Goal: Submit feedback/report problem

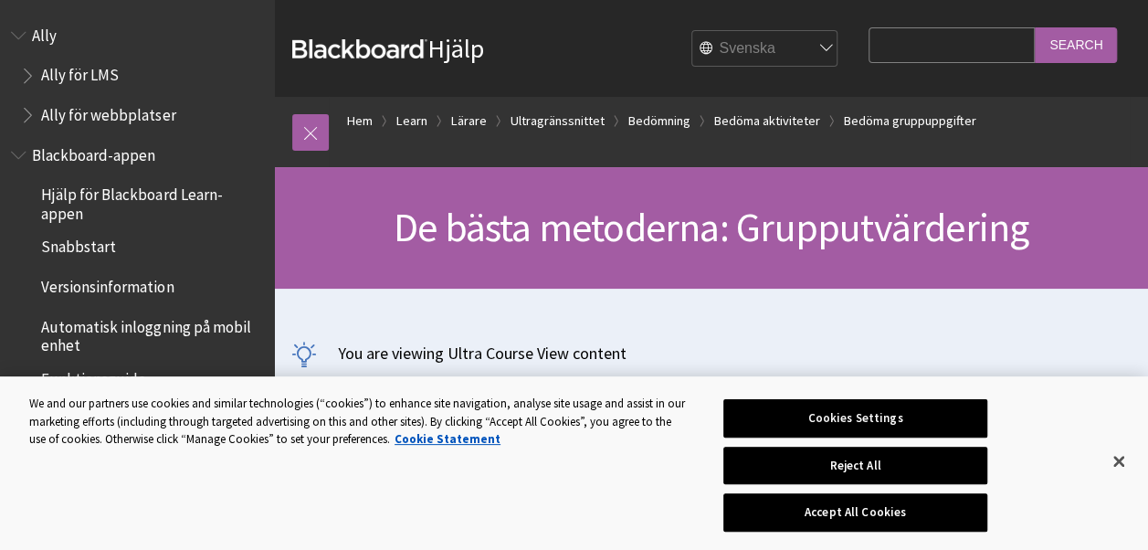
scroll to position [2896, 0]
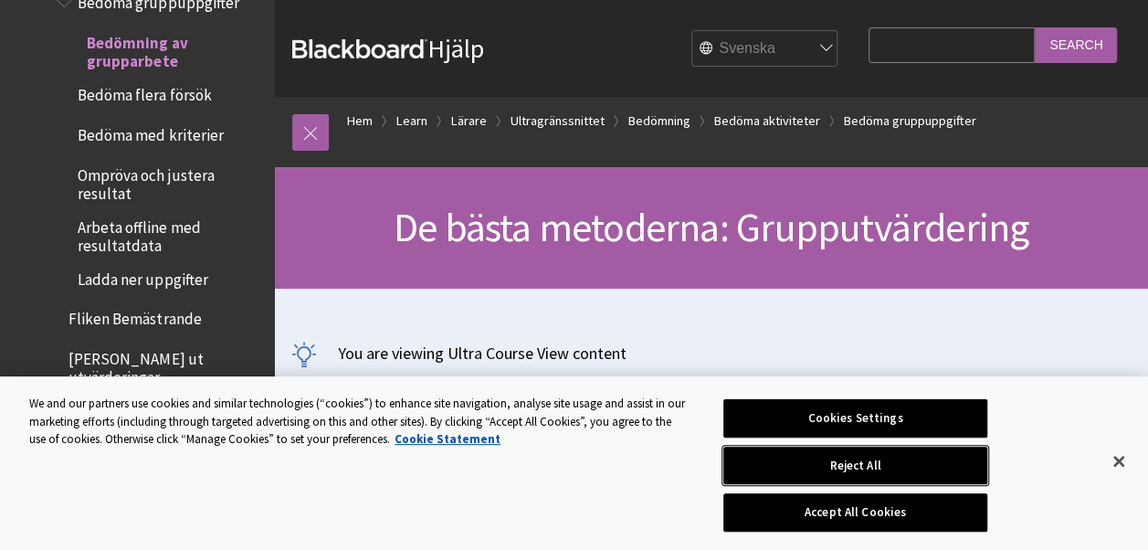
click at [875, 475] on button "Reject All" at bounding box center [855, 465] width 264 height 38
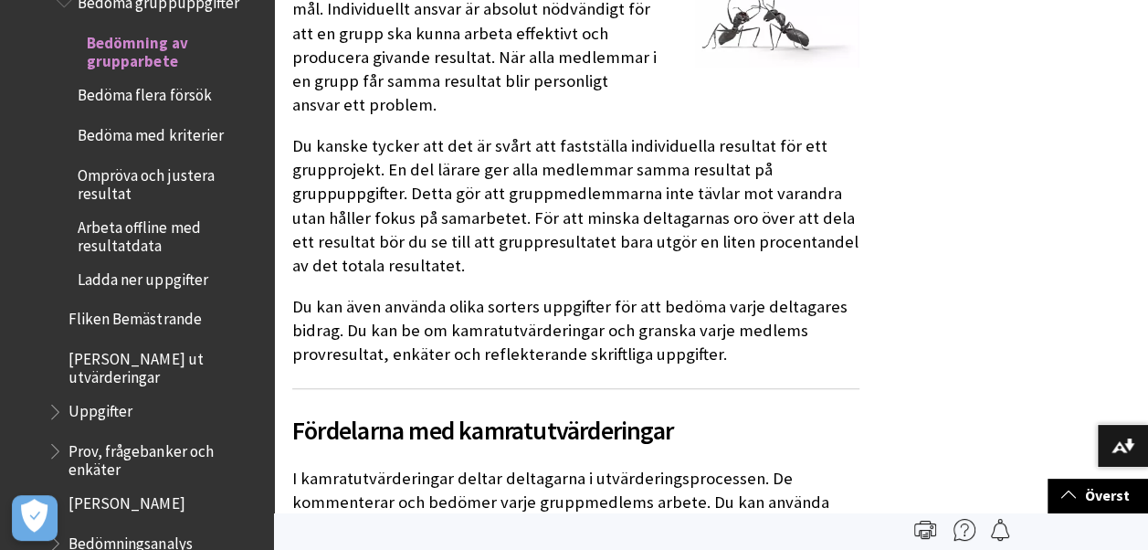
scroll to position [0, 0]
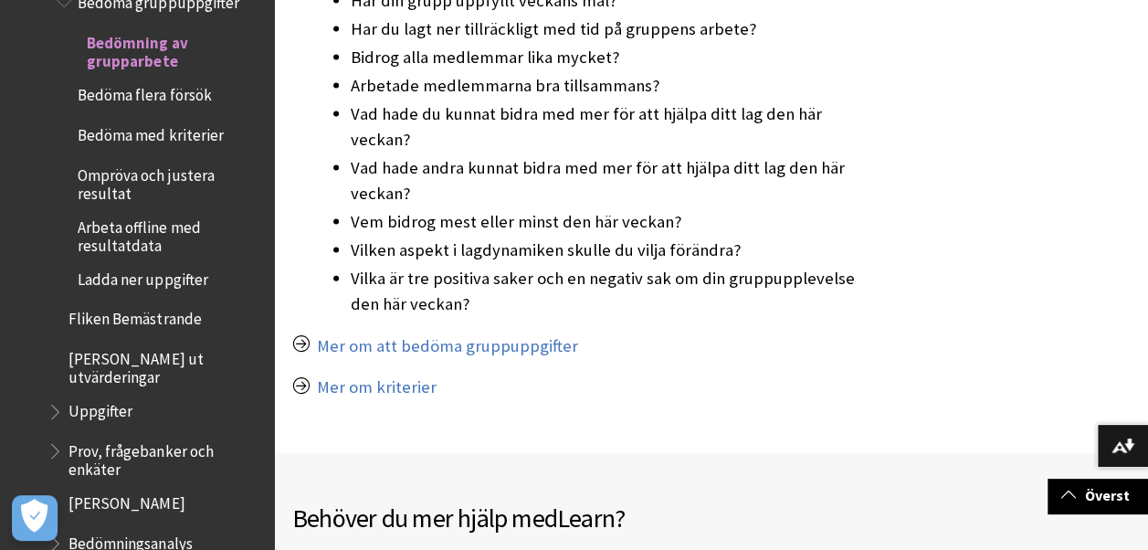
scroll to position [1885, 0]
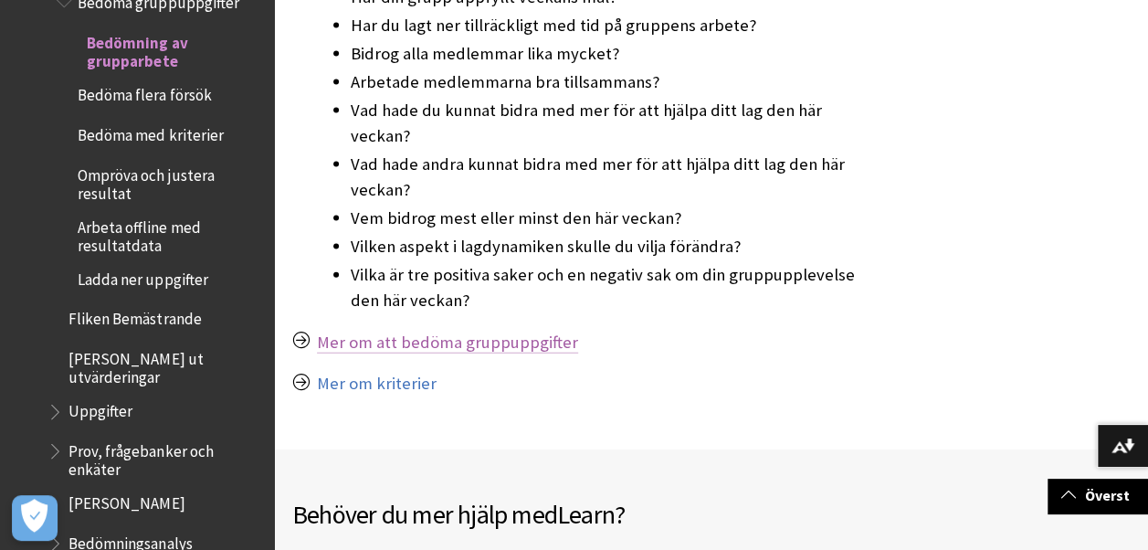
click at [327, 338] on link "Mer om att bedöma gruppuppgifter" at bounding box center [447, 342] width 261 height 22
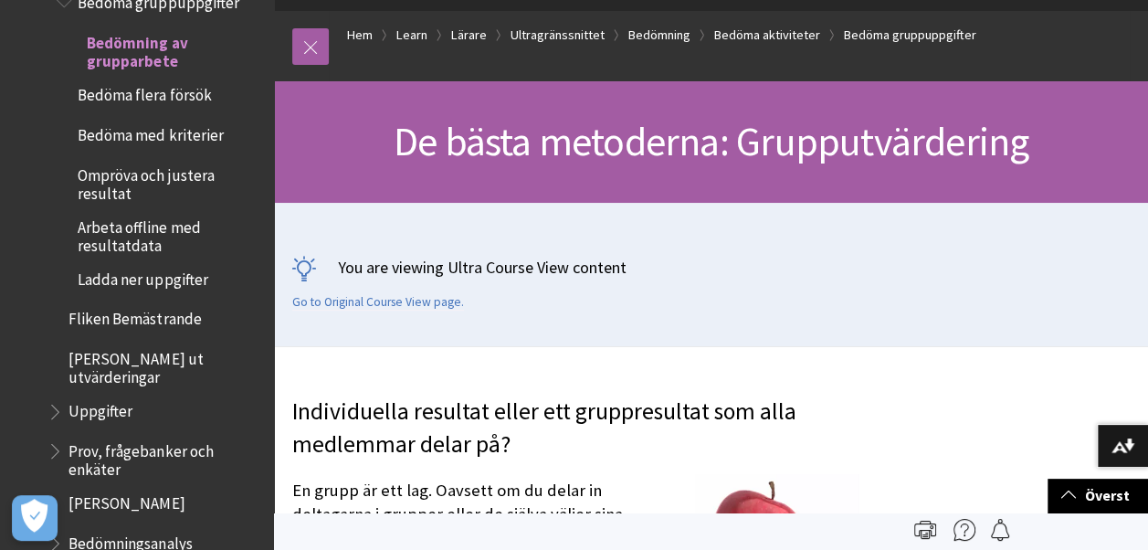
scroll to position [0, 0]
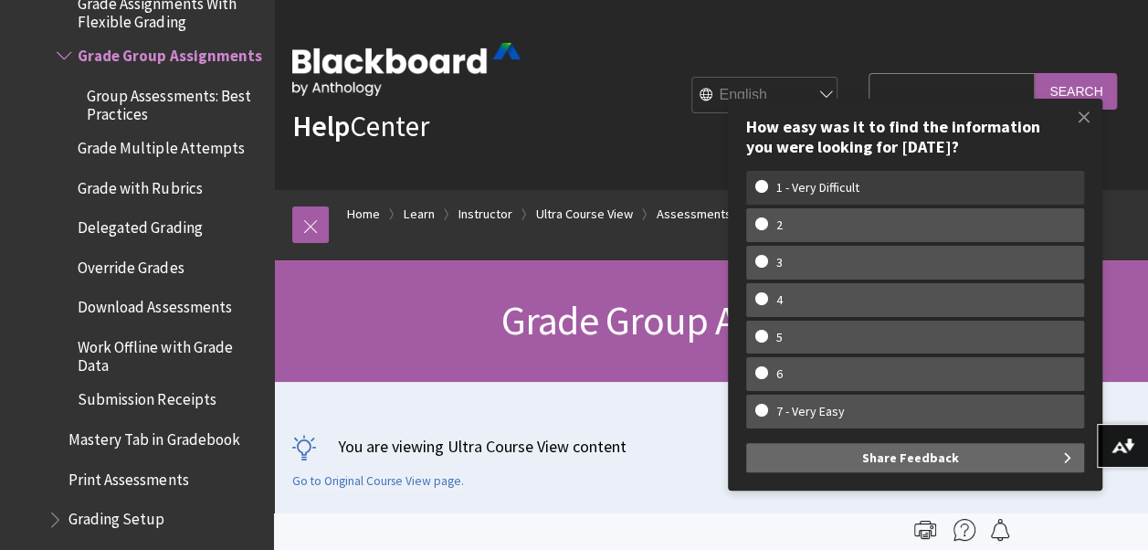
click at [834, 186] on w-span "1 - Very Difficult" at bounding box center [817, 188] width 125 height 16
click at [767, 186] on input "1 - Very Difficult" at bounding box center [761, 186] width 12 height 12
radio input "true"
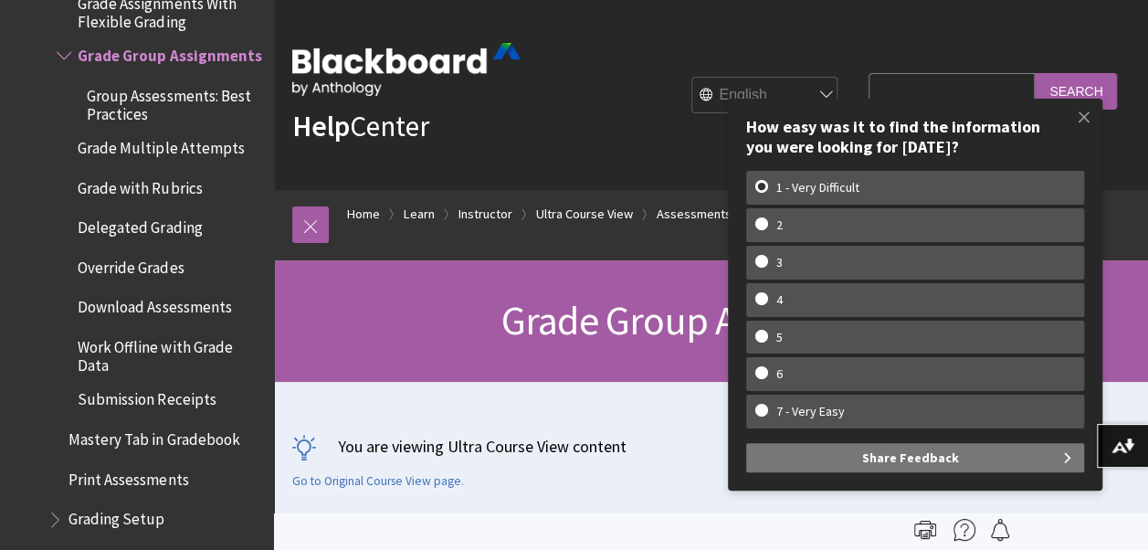
click at [892, 458] on span "Share Feedback" at bounding box center [910, 457] width 97 height 29
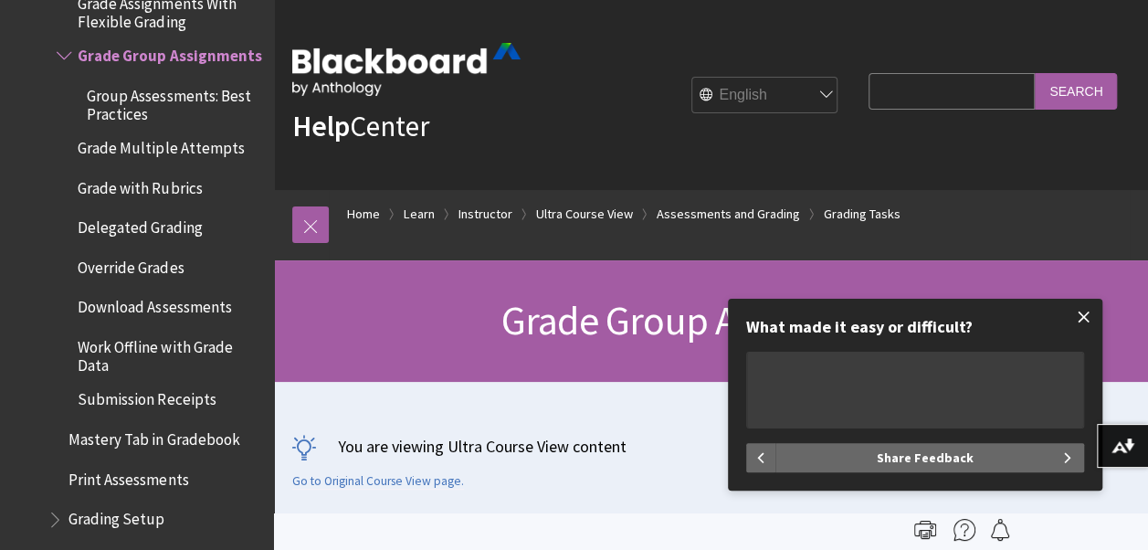
click at [1080, 317] on span at bounding box center [1084, 317] width 38 height 38
